Goal: Task Accomplishment & Management: Use online tool/utility

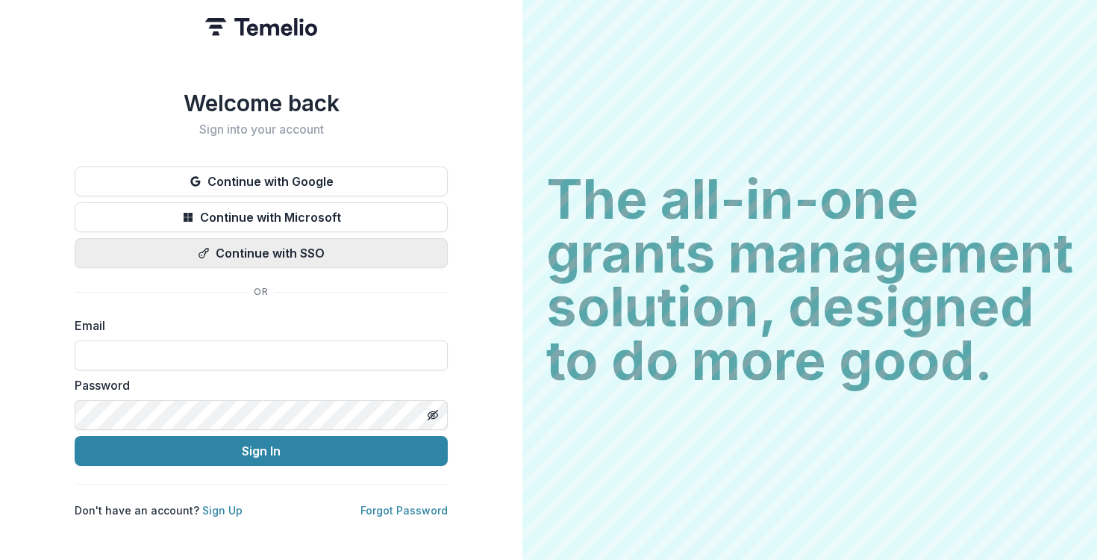
type input "**********"
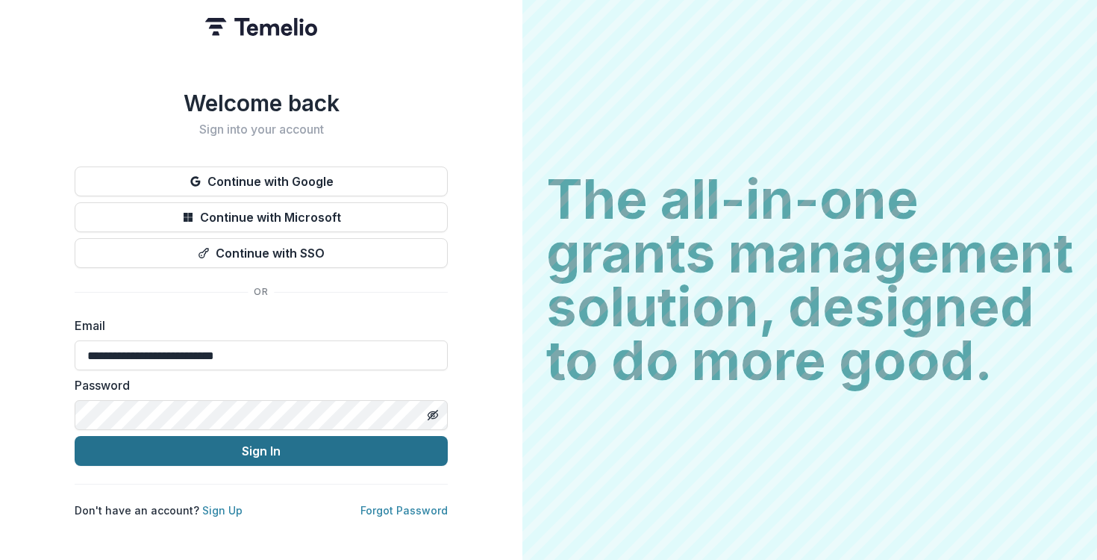
click at [261, 453] on button "Sign In" at bounding box center [261, 451] width 373 height 30
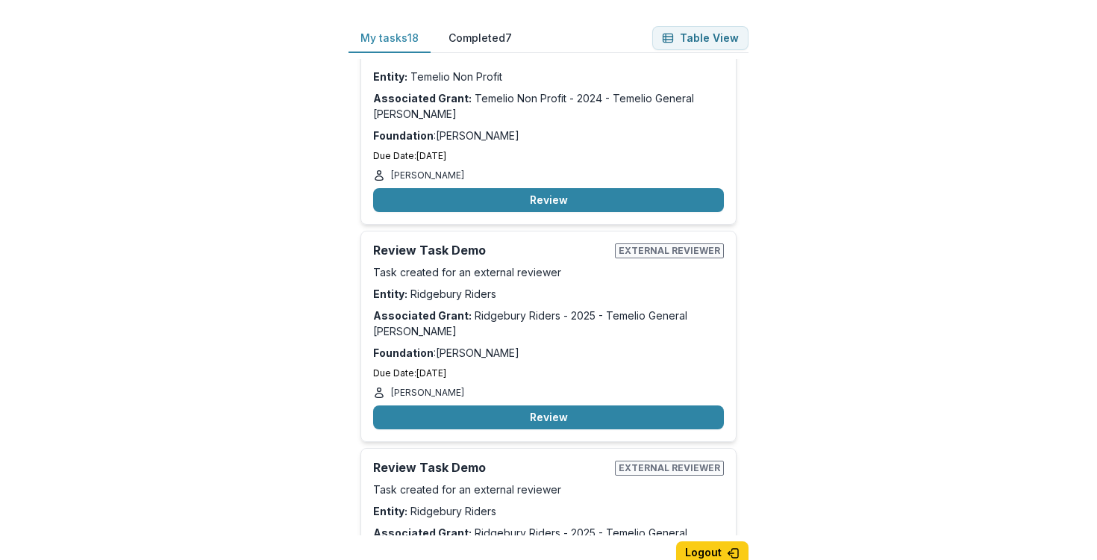
scroll to position [3404, 0]
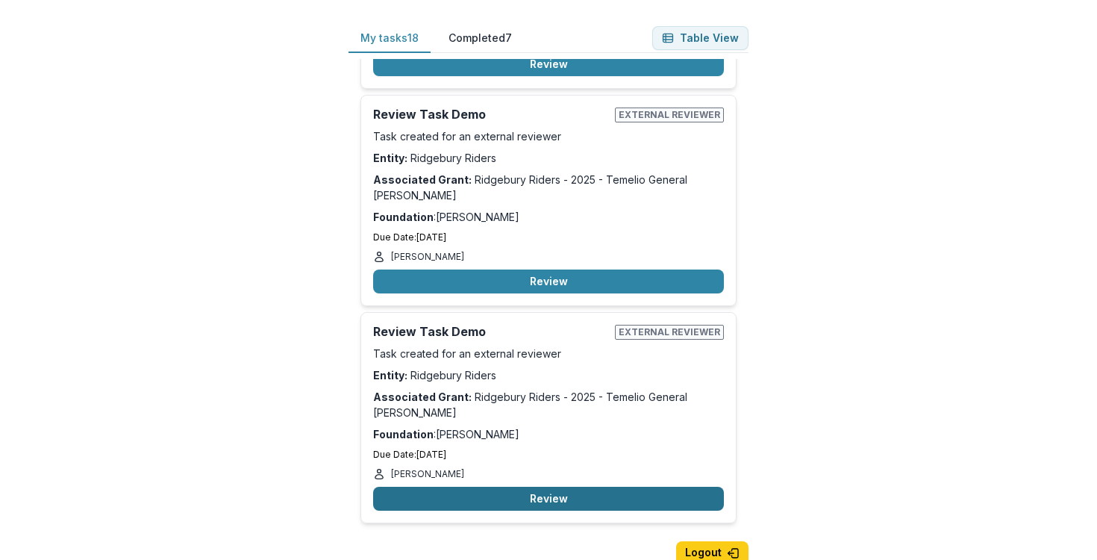
click at [502, 490] on button "Review" at bounding box center [548, 499] width 351 height 24
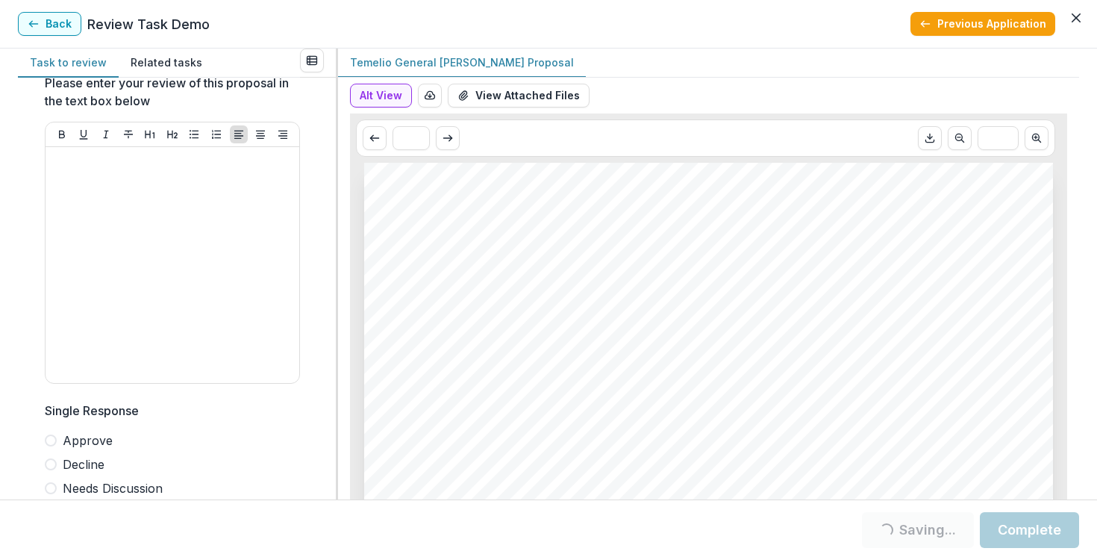
scroll to position [31, 0]
drag, startPoint x: 1035, startPoint y: 523, endPoint x: 1028, endPoint y: 519, distance: 8.3
click at [1028, 519] on button "Complete" at bounding box center [1029, 530] width 99 height 36
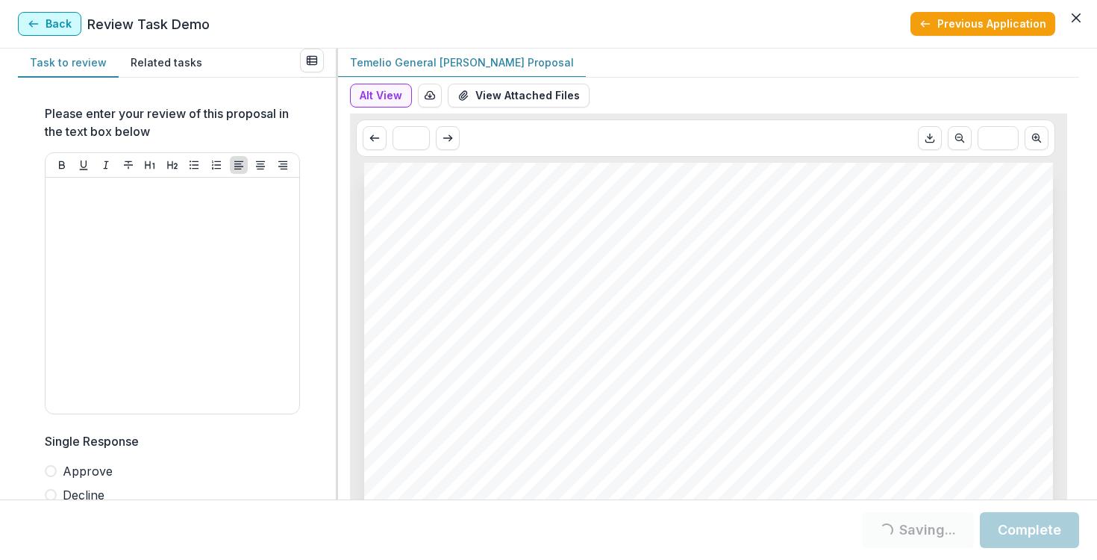
click at [61, 27] on button "Back" at bounding box center [49, 24] width 63 height 24
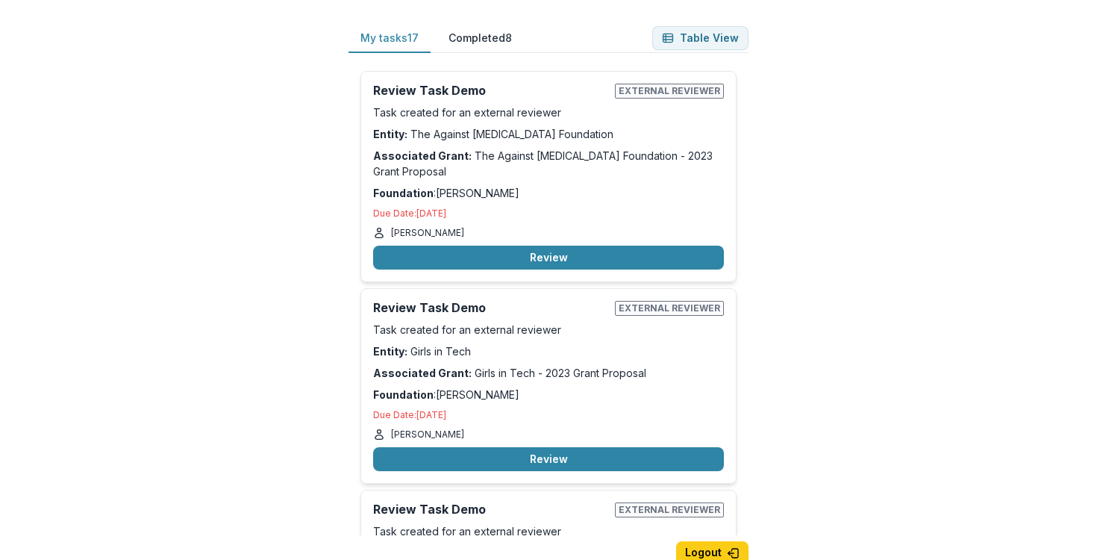
click at [675, 53] on div "My tasks 17 Completed 8 Table View Review Task Demo External reviewer Task crea…" at bounding box center [549, 304] width 400 height 560
click at [681, 37] on button "Table View" at bounding box center [700, 38] width 96 height 24
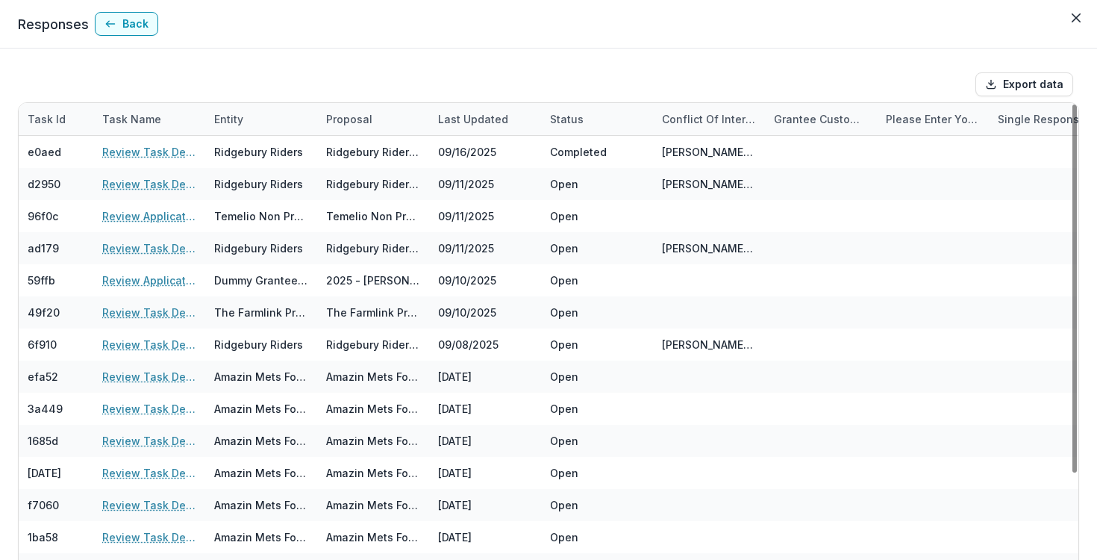
click at [475, 118] on div "Last Updated" at bounding box center [473, 119] width 88 height 16
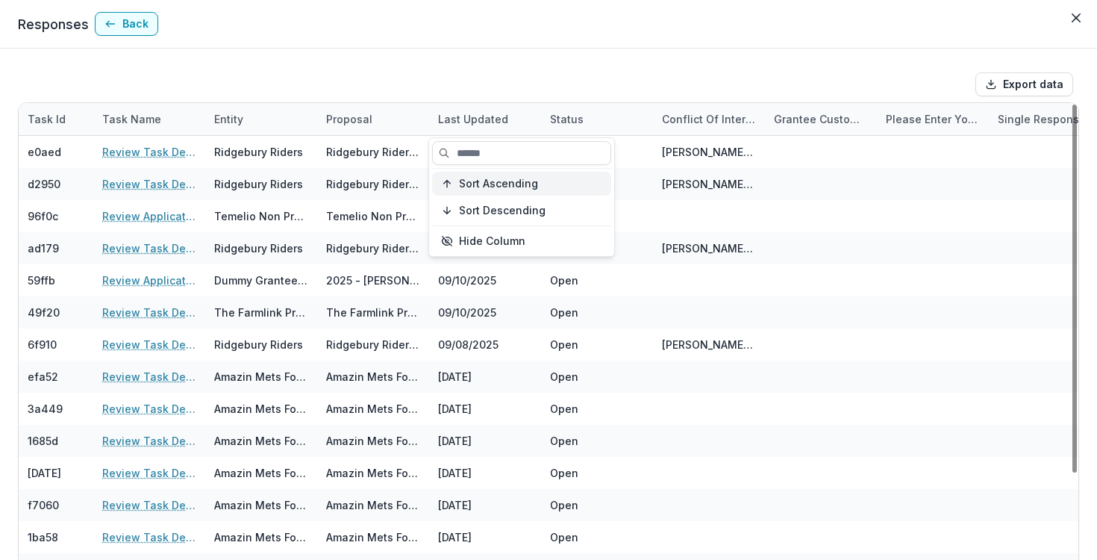
click at [493, 184] on span "Sort Ascending" at bounding box center [498, 184] width 79 height 13
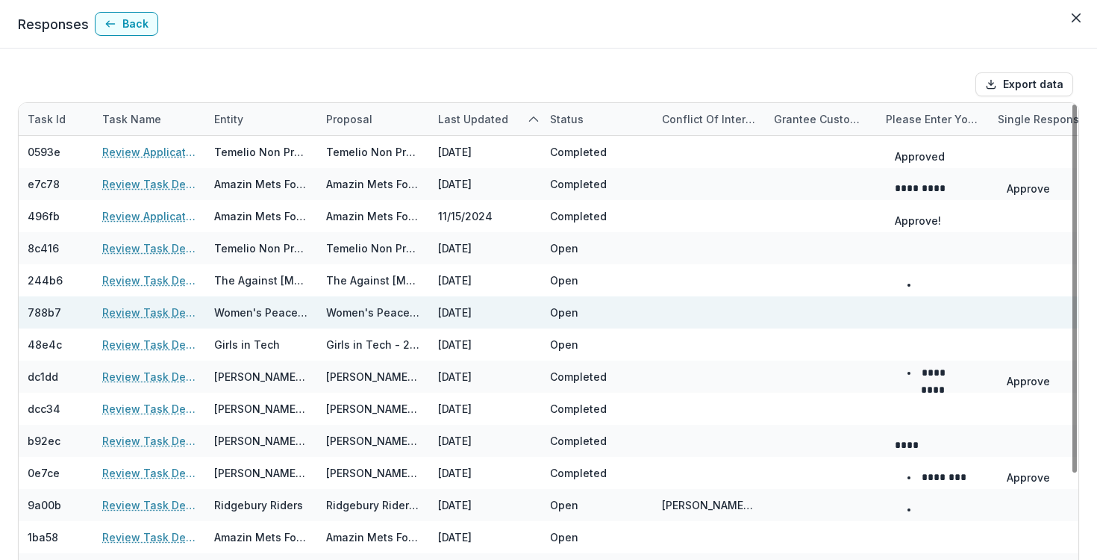
click at [678, 308] on div at bounding box center [709, 312] width 94 height 32
